Goal: Transaction & Acquisition: Purchase product/service

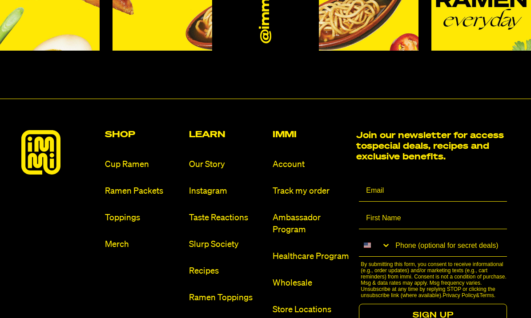
scroll to position [4961, 0]
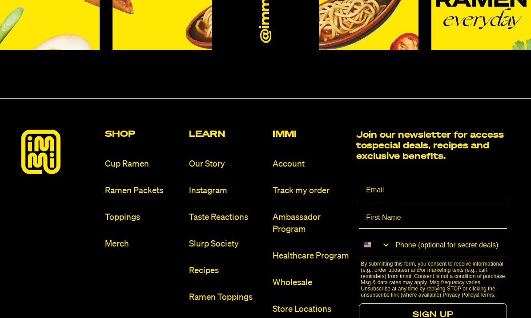
click at [148, 158] on link "Cup Ramen" at bounding box center [143, 164] width 76 height 12
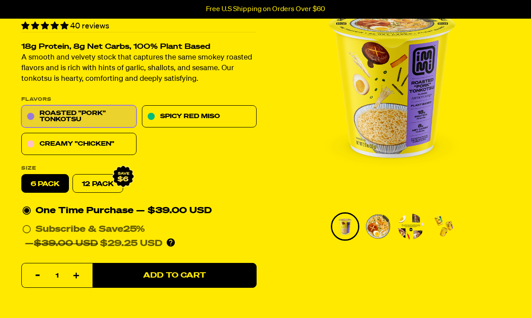
scroll to position [94, 0]
click at [104, 184] on link "12 Pack" at bounding box center [97, 184] width 51 height 19
radio input "false"
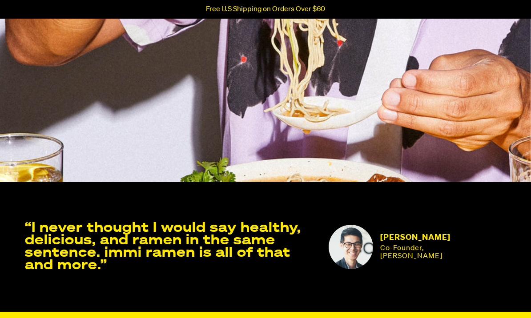
scroll to position [1464, 0]
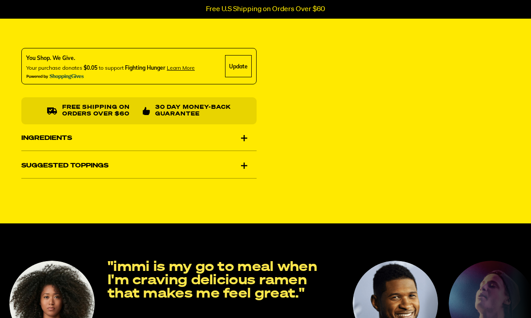
scroll to position [377, 0]
click at [225, 140] on div "Ingredients" at bounding box center [138, 138] width 235 height 25
